Goal: Task Accomplishment & Management: Manage account settings

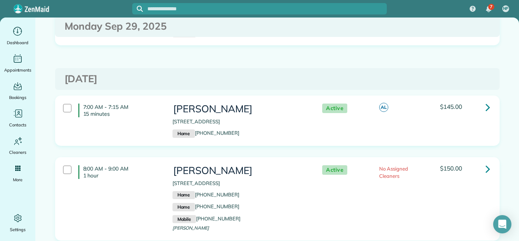
scroll to position [596, 0]
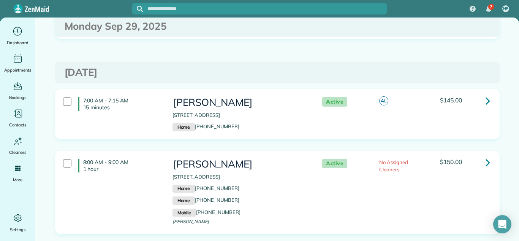
click at [484, 108] on link at bounding box center [488, 100] width 15 height 15
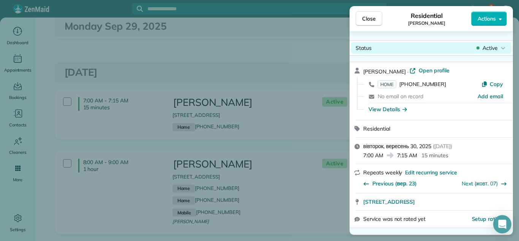
click at [491, 49] on span "Active" at bounding box center [490, 48] width 15 height 8
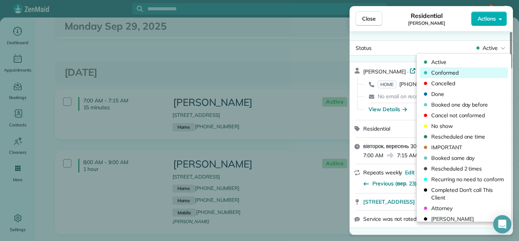
click at [462, 70] on span "Conformed" at bounding box center [469, 73] width 75 height 8
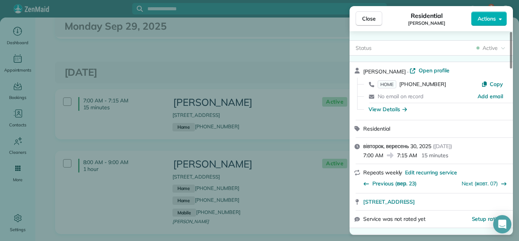
click at [388, 20] on div "Residential Carol Bunch" at bounding box center [426, 18] width 89 height 15
click at [377, 19] on button "Close" at bounding box center [369, 18] width 27 height 14
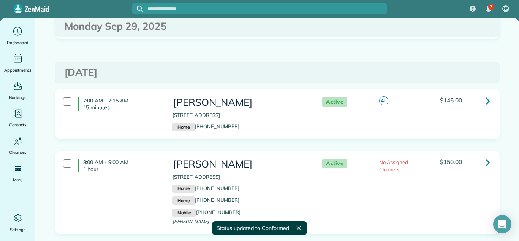
click at [484, 170] on link at bounding box center [488, 162] width 15 height 15
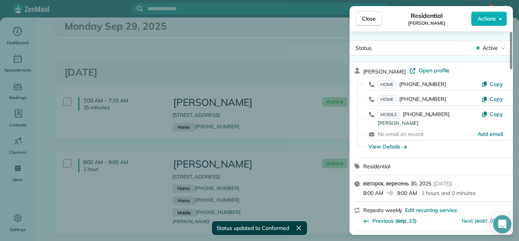
click at [481, 50] on div "Active" at bounding box center [491, 48] width 32 height 8
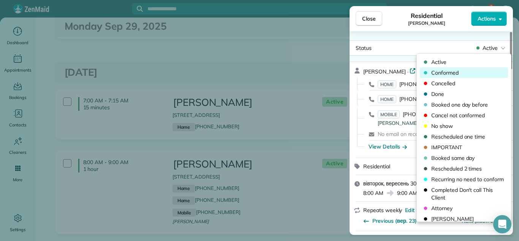
click at [470, 72] on span "Conformed" at bounding box center [469, 73] width 75 height 8
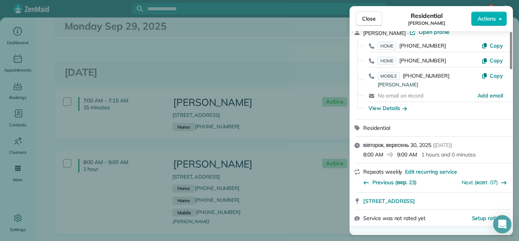
scroll to position [146, 0]
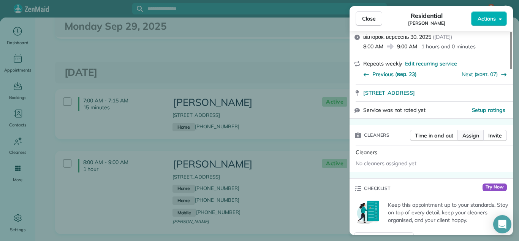
click at [465, 138] on span "Assign" at bounding box center [471, 136] width 17 height 8
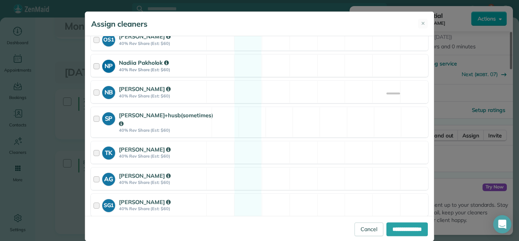
scroll to position [455, 0]
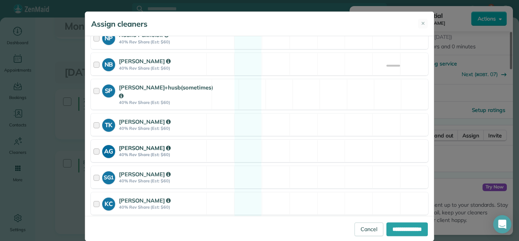
click at [252, 147] on div "AG Anastasia Gorbunova 40% Rev Share (Est: $60) Available" at bounding box center [260, 151] width 338 height 22
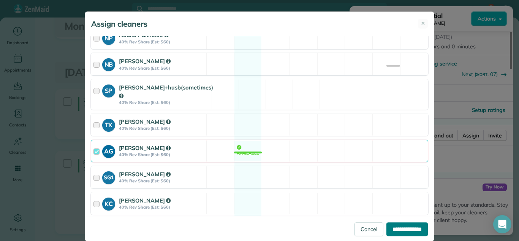
click at [387, 227] on input "**********" at bounding box center [407, 229] width 41 height 14
type input "**********"
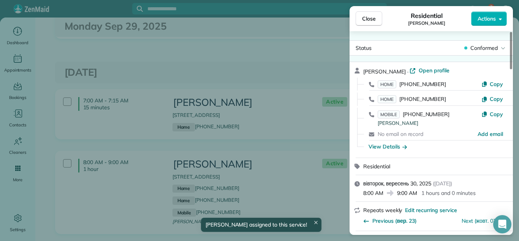
click at [312, 146] on div "Close Residential Syntha Thomas Actions Status Conformed Syntha Thomas · Open p…" at bounding box center [259, 120] width 519 height 241
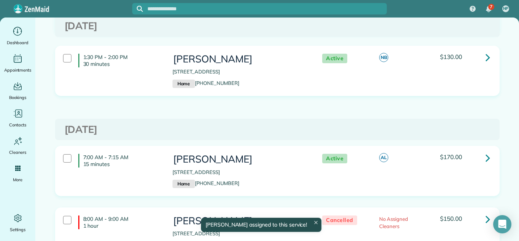
scroll to position [920, 0]
click at [490, 63] on icon at bounding box center [488, 56] width 5 height 13
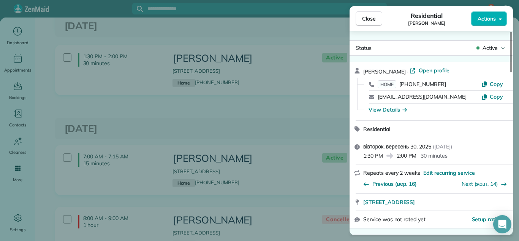
click at [473, 43] on div "Status Active" at bounding box center [431, 47] width 160 height 11
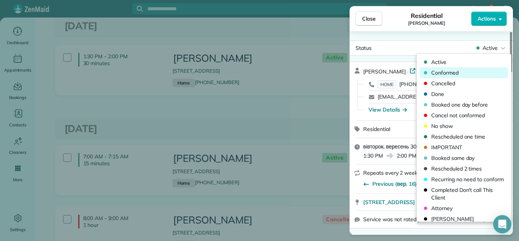
click at [465, 68] on div "Conformed" at bounding box center [464, 72] width 88 height 11
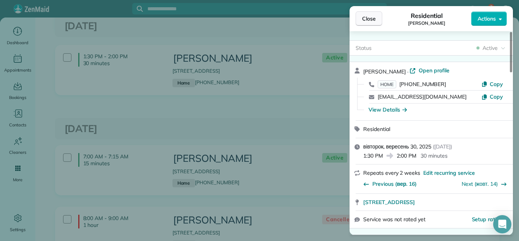
click at [375, 15] on span "Close" at bounding box center [369, 19] width 14 height 8
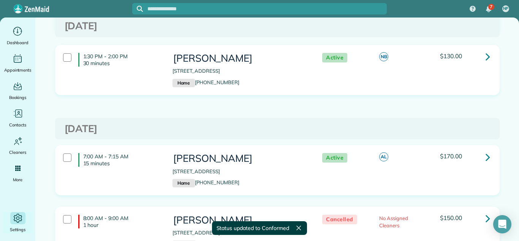
click at [28, 225] on div "Settings" at bounding box center [18, 222] width 30 height 21
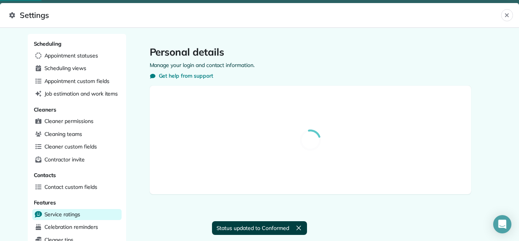
select select "**"
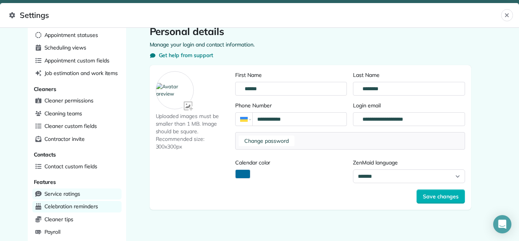
scroll to position [1, 0]
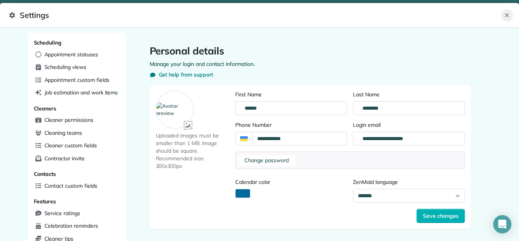
click at [510, 13] on button "Close" at bounding box center [508, 15] width 12 height 12
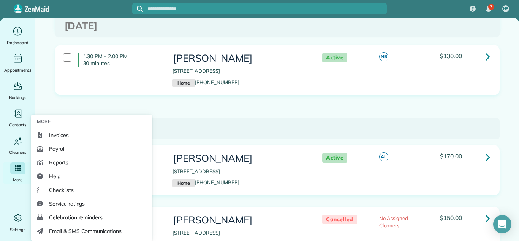
click at [10, 172] on div "Main" at bounding box center [17, 168] width 15 height 12
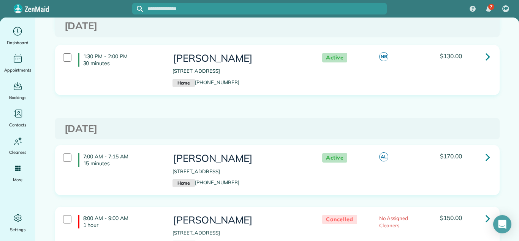
click at [267, 106] on div "1:30 PM - 2:00 PM 30 minutes karen lebuhn 430 North Lake Shore Drive Palatine I…" at bounding box center [277, 76] width 456 height 62
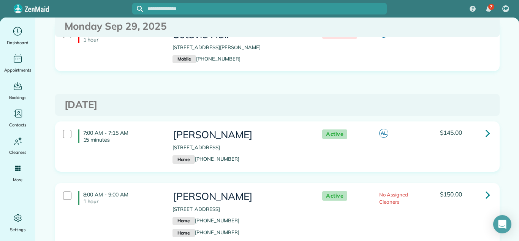
scroll to position [531, 0]
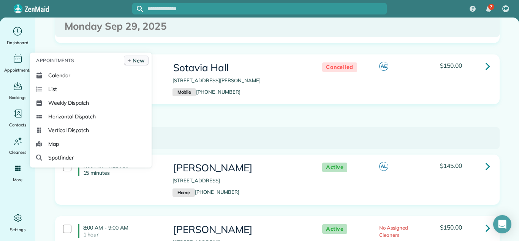
click at [130, 62] on icon at bounding box center [129, 61] width 5 height 4
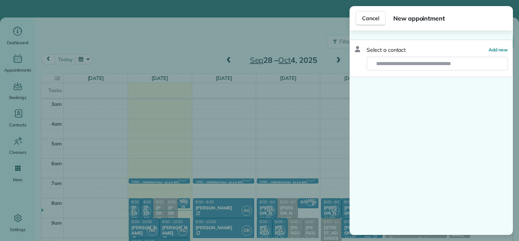
scroll to position [79, 0]
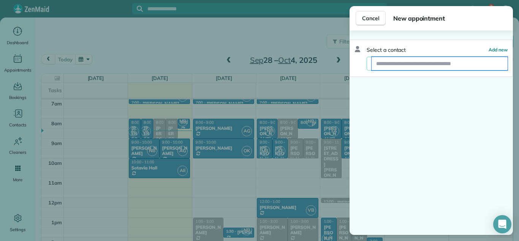
click at [417, 59] on input "text" at bounding box center [440, 64] width 136 height 14
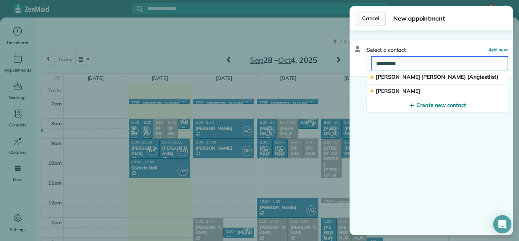
type input "**********"
click at [362, 15] on button "Cancel" at bounding box center [371, 18] width 30 height 14
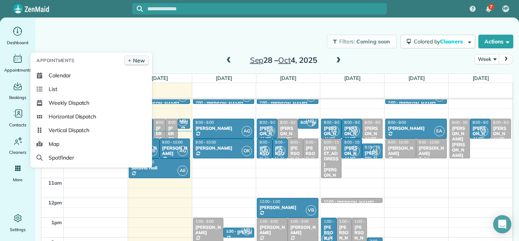
click at [129, 61] on icon at bounding box center [129, 61] width 5 height 4
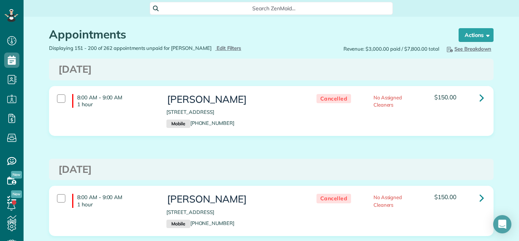
scroll to position [3, 3]
click at [227, 46] on span "Edit Filters" at bounding box center [229, 48] width 25 height 6
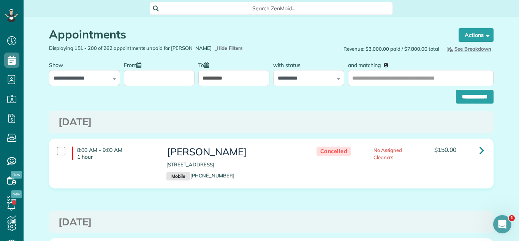
click at [199, 78] on input "**********" at bounding box center [233, 78] width 71 height 16
click at [184, 79] on input "From" at bounding box center [159, 78] width 71 height 16
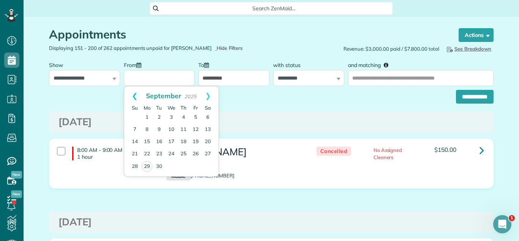
click at [129, 101] on link "Prev" at bounding box center [134, 95] width 21 height 19
click at [132, 93] on link "Prev" at bounding box center [134, 95] width 21 height 19
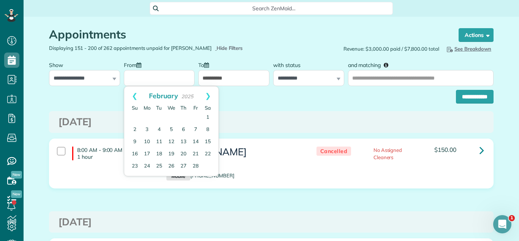
click at [132, 93] on link "Prev" at bounding box center [134, 95] width 21 height 19
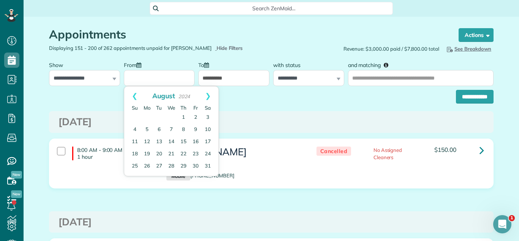
click at [132, 93] on link "Prev" at bounding box center [134, 95] width 21 height 19
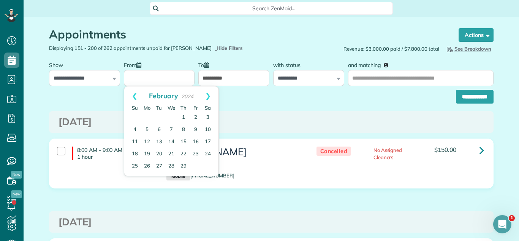
click at [132, 93] on link "Prev" at bounding box center [134, 95] width 21 height 19
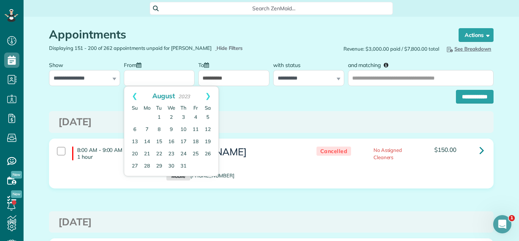
click at [132, 93] on link "Prev" at bounding box center [134, 95] width 21 height 19
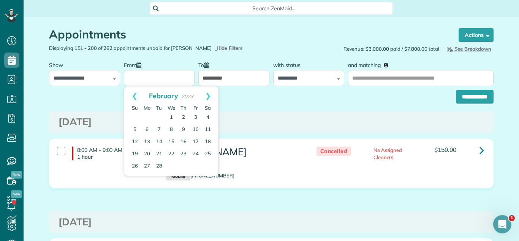
click at [132, 93] on link "Prev" at bounding box center [134, 95] width 21 height 19
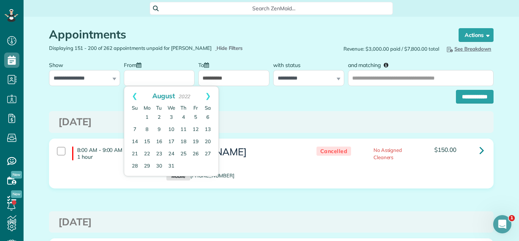
click at [132, 93] on link "Prev" at bounding box center [134, 95] width 21 height 19
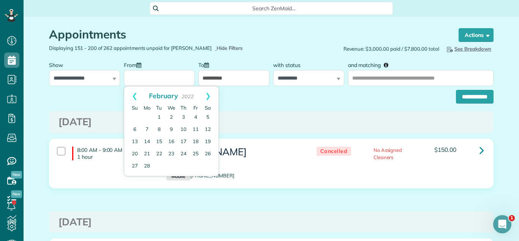
click at [132, 93] on link "Prev" at bounding box center [134, 95] width 21 height 19
click at [207, 118] on link "1" at bounding box center [208, 117] width 12 height 12
type input "**********"
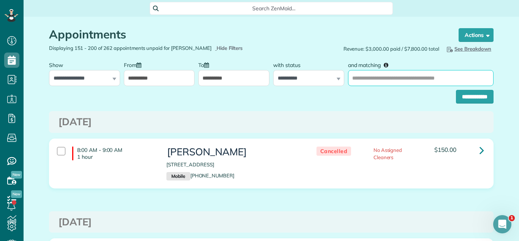
click at [382, 76] on input "and matching" at bounding box center [421, 78] width 146 height 16
type input "*****"
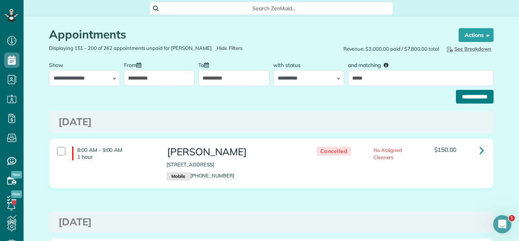
click at [456, 92] on input "**********" at bounding box center [475, 97] width 38 height 14
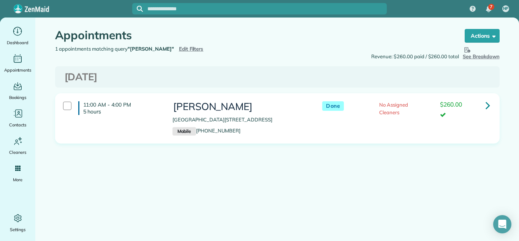
drag, startPoint x: 277, startPoint y: 119, endPoint x: 171, endPoint y: 121, distance: 106.5
click at [171, 121] on div "[PERSON_NAME] [STREET_ADDRESS] Mobile [PHONE_NUMBER]" at bounding box center [240, 118] width 146 height 42
copy p "[GEOGRAPHIC_DATA][STREET_ADDRESS]"
click at [495, 94] on div "11:00 AM - 4:00 PM 5 hours Leeann Mckay 16908 Ennerdale Avenue Lockport IL 6044…" at bounding box center [278, 118] width 444 height 49
click at [485, 109] on link at bounding box center [488, 104] width 15 height 15
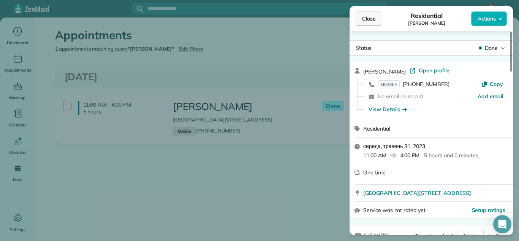
click at [370, 23] on button "Close" at bounding box center [369, 18] width 27 height 14
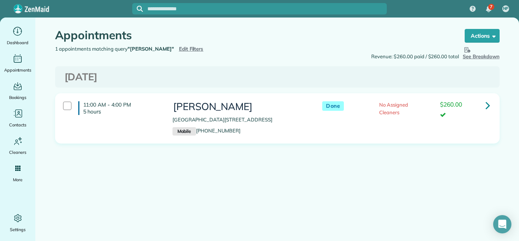
click at [438, 166] on div "Appointments the List View [2 min] Schedule Changes Actions Create Appointment …" at bounding box center [277, 108] width 456 height 183
drag, startPoint x: 275, startPoint y: 120, endPoint x: 171, endPoint y: 117, distance: 104.6
click at [171, 117] on div "Leeann Mckay 16908 Ennerdale Avenue Lockport IL 60441 Mobile (773) 370-9574" at bounding box center [240, 118] width 146 height 42
copy p "16908 Ennerdale Avenue Lockport IL 60441"
click at [179, 46] on span "Edit Filters" at bounding box center [191, 49] width 25 height 6
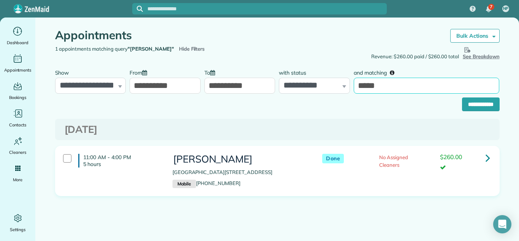
click at [394, 87] on input "*****" at bounding box center [427, 86] width 146 height 16
type input "****"
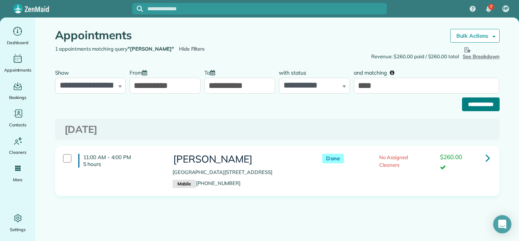
click at [476, 103] on input "**********" at bounding box center [481, 104] width 38 height 14
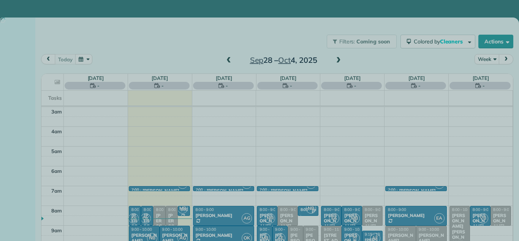
scroll to position [79, 0]
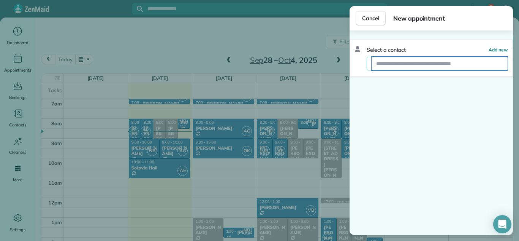
click at [428, 68] on input "text" at bounding box center [440, 64] width 136 height 14
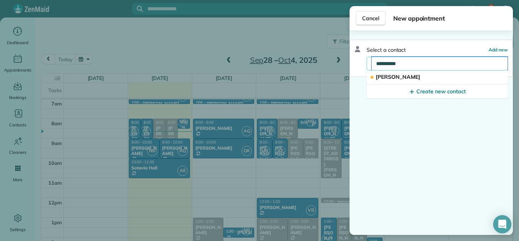
type input "**********"
click at [370, 16] on span "Cancel" at bounding box center [370, 18] width 17 height 8
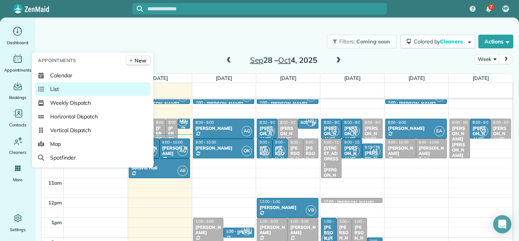
click at [61, 90] on link "List" at bounding box center [93, 89] width 116 height 14
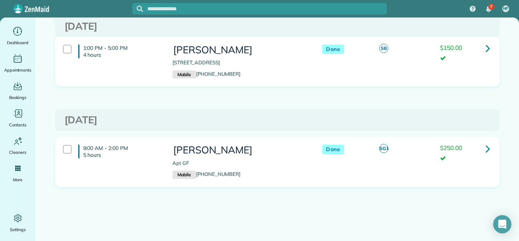
scroll to position [121, 0]
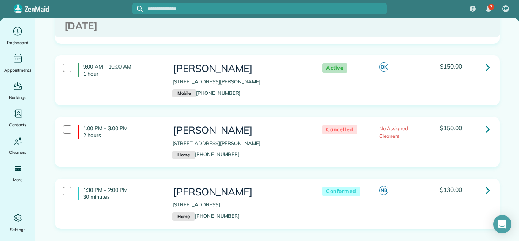
scroll to position [770, 0]
